Goal: Check status: Check status

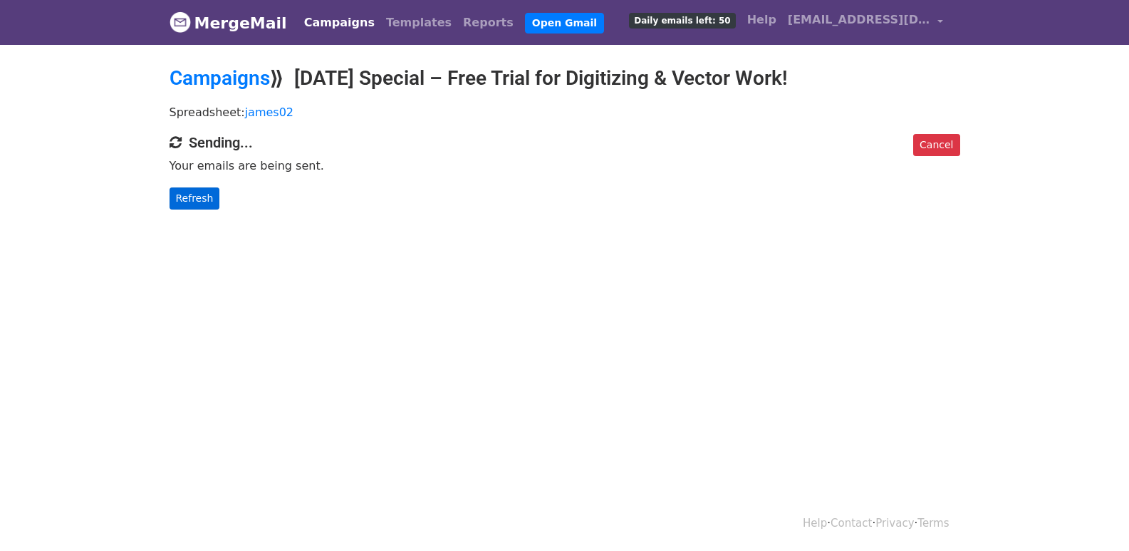
click at [214, 200] on p "Refresh" at bounding box center [565, 198] width 791 height 22
click at [185, 200] on link "Refresh" at bounding box center [195, 198] width 51 height 22
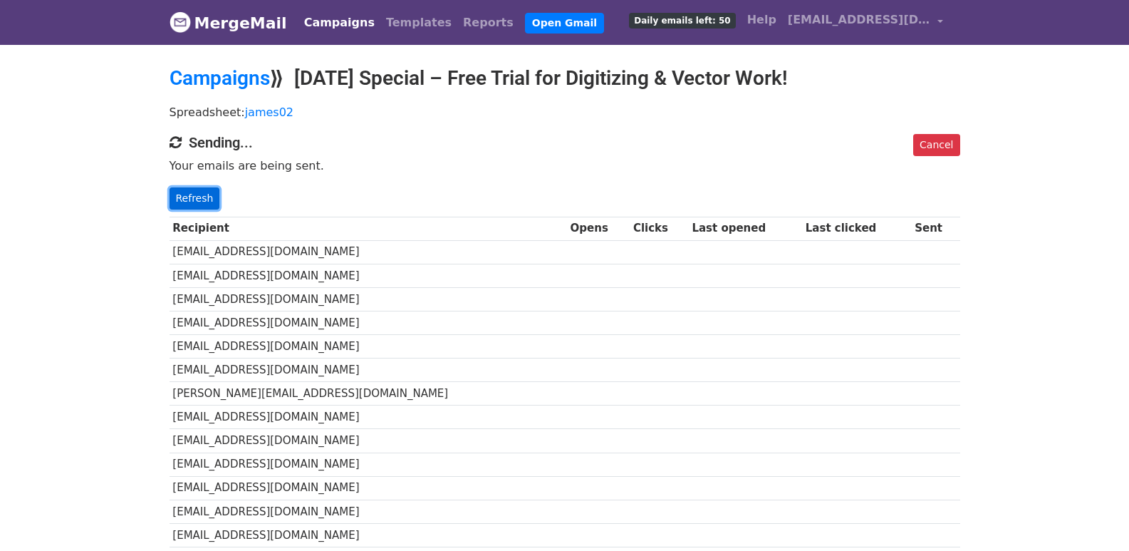
click at [172, 194] on link "Refresh" at bounding box center [195, 198] width 51 height 22
